Goal: Information Seeking & Learning: Learn about a topic

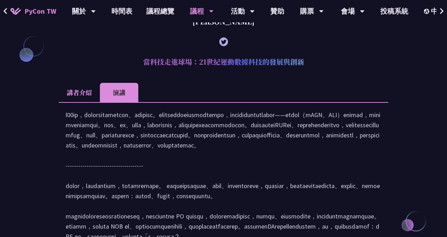
scroll to position [765, 0]
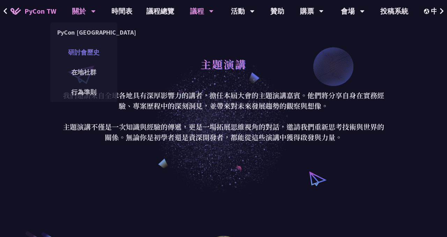
click at [87, 52] on link "研討會歷史" at bounding box center [83, 52] width 67 height 16
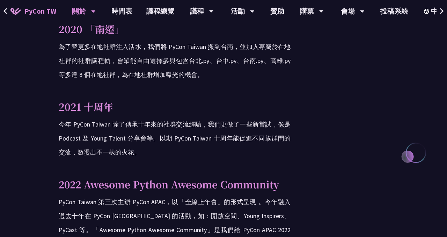
scroll to position [923, 0]
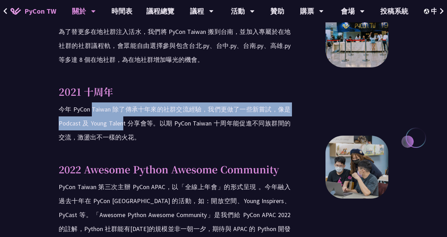
drag, startPoint x: 92, startPoint y: 93, endPoint x: 122, endPoint y: 115, distance: 36.9
click at [122, 115] on p "今年 PyCon Taiwan 除了傳承十年來的社群交流經驗，我們更做了一些新嘗試，像是 Podcast 及 Young Talent 分享會等。以期 PyC…" at bounding box center [175, 123] width 232 height 42
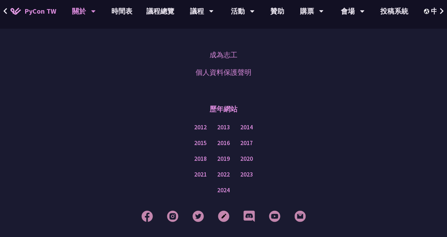
scroll to position [1437, 0]
